Goal: Manage account settings

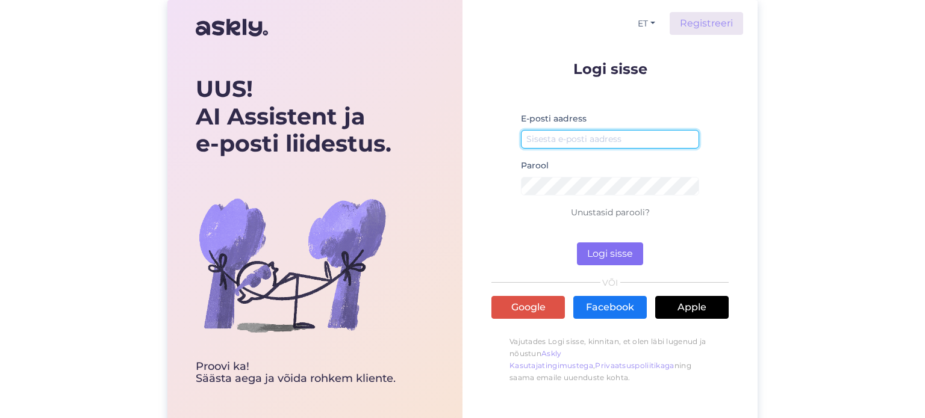
type input "[EMAIL_ADDRESS][DOMAIN_NAME]"
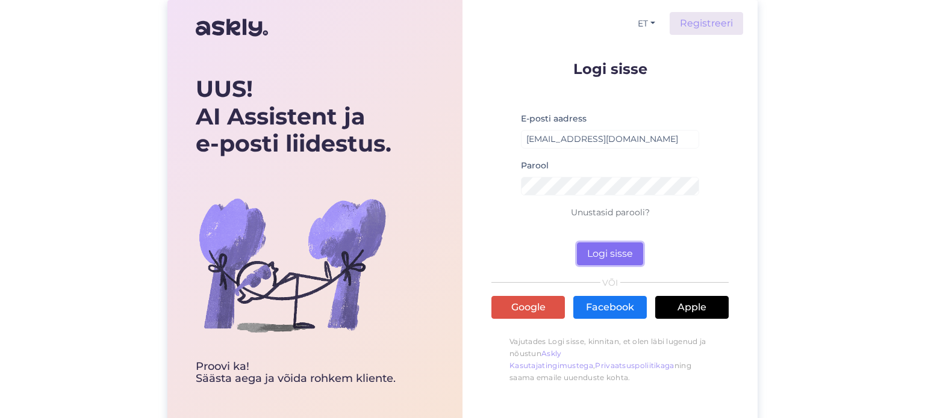
click at [625, 256] on button "Logi sisse" at bounding box center [610, 254] width 66 height 23
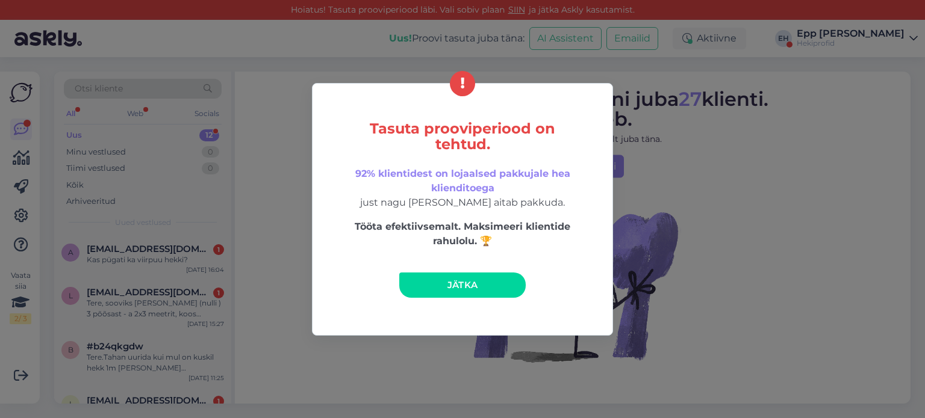
click at [478, 288] on link "Jätka" at bounding box center [462, 285] width 126 height 25
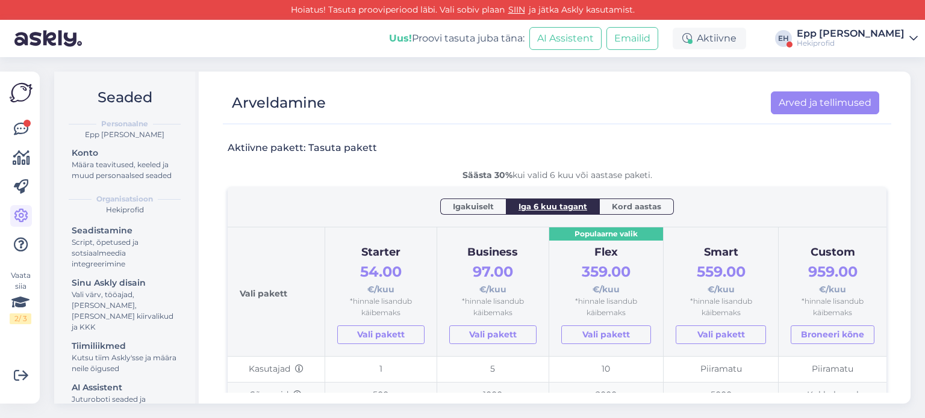
click at [848, 40] on div "Hekiprofid" at bounding box center [850, 44] width 108 height 10
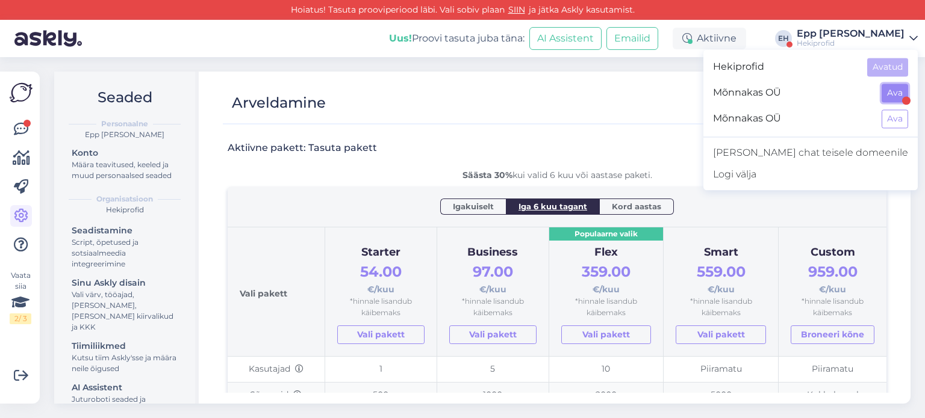
click at [889, 97] on button "Ava" at bounding box center [894, 93] width 26 height 19
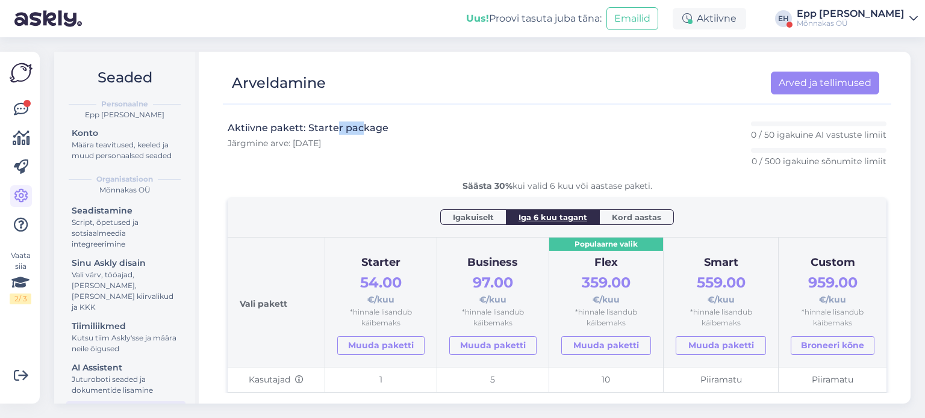
drag, startPoint x: 352, startPoint y: 136, endPoint x: 336, endPoint y: 122, distance: 20.9
click at [336, 122] on div "Aktiivne pakett: Starter package Järgmine arve: [DATE]" at bounding box center [308, 145] width 161 height 46
click at [336, 122] on h3 "Aktiivne pakett: Starter package" at bounding box center [308, 128] width 161 height 13
drag, startPoint x: 407, startPoint y: 150, endPoint x: 394, endPoint y: 98, distance: 53.9
click at [394, 98] on div "Arveldamine Arved ja tellimused Aktiivne pakett: Starter package Järgmine arve:…" at bounding box center [556, 228] width 707 height 352
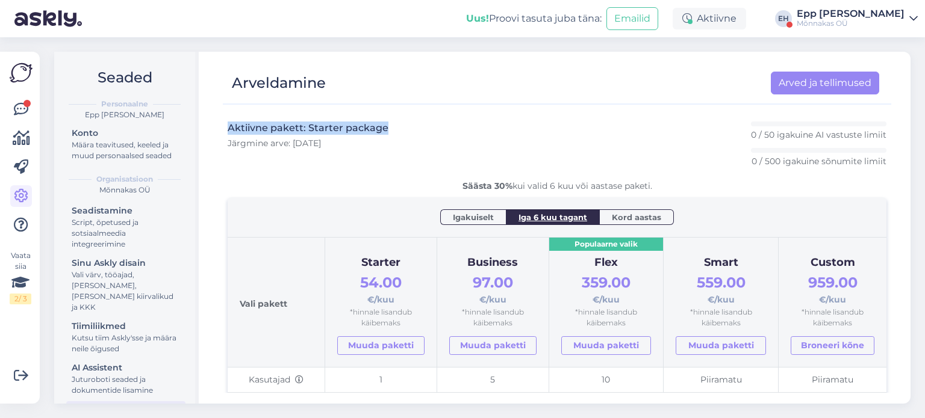
click at [394, 98] on div at bounding box center [551, 99] width 656 height 9
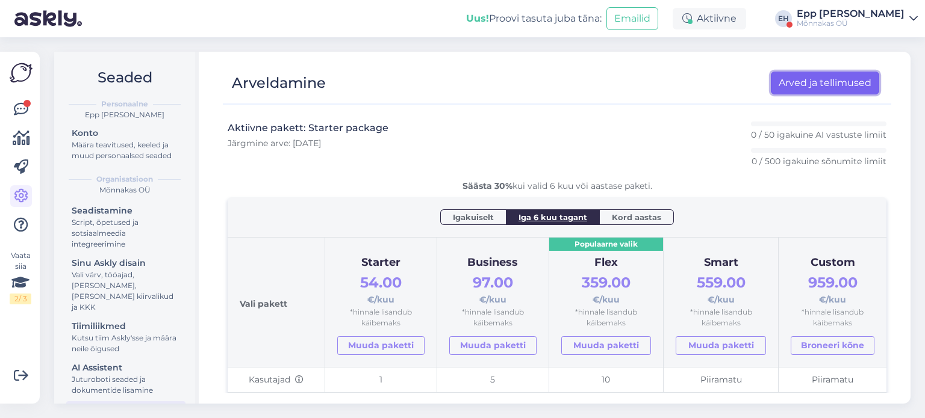
click at [862, 76] on link "Arved ja tellimused" at bounding box center [825, 83] width 108 height 23
